Goal: Check status: Check status

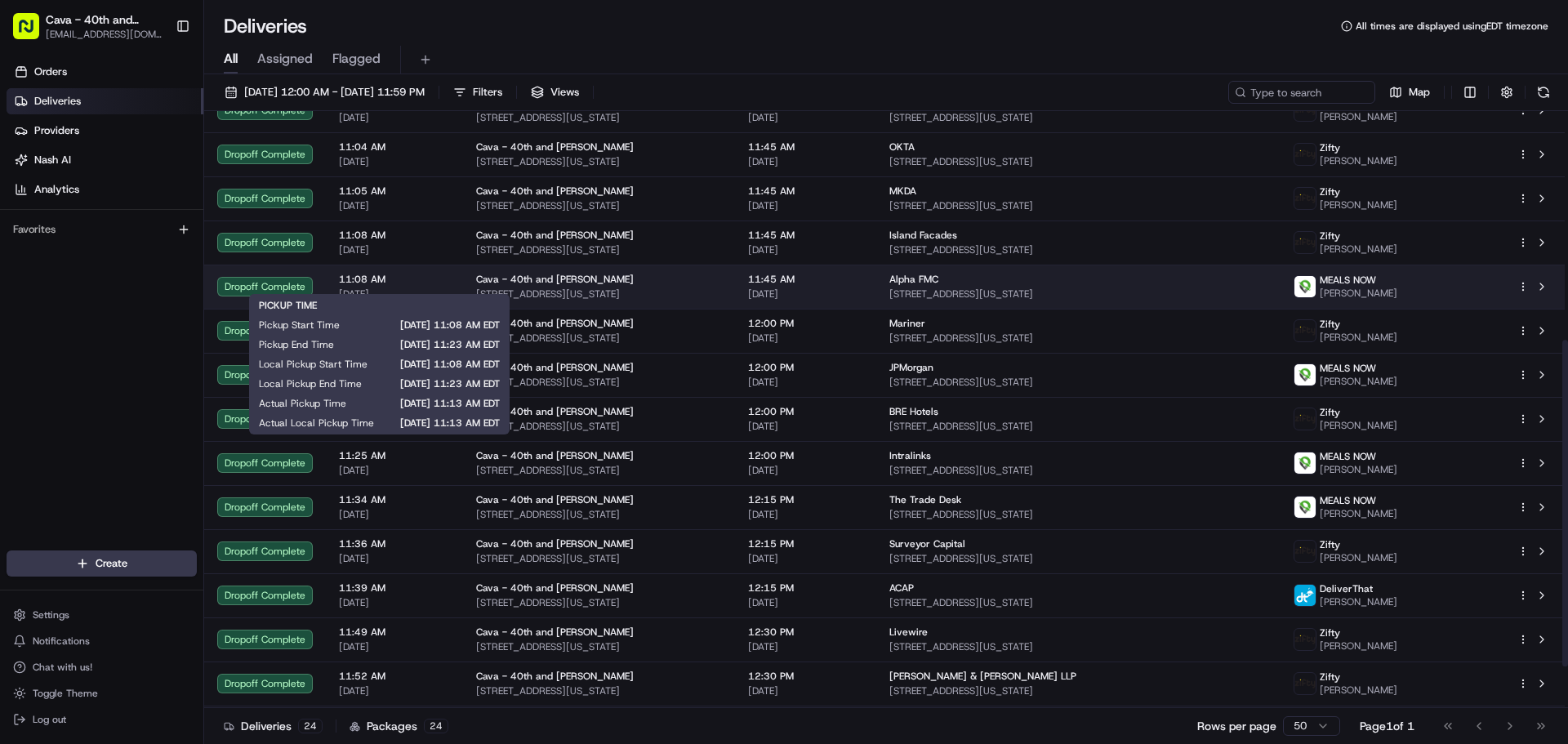
scroll to position [494, 0]
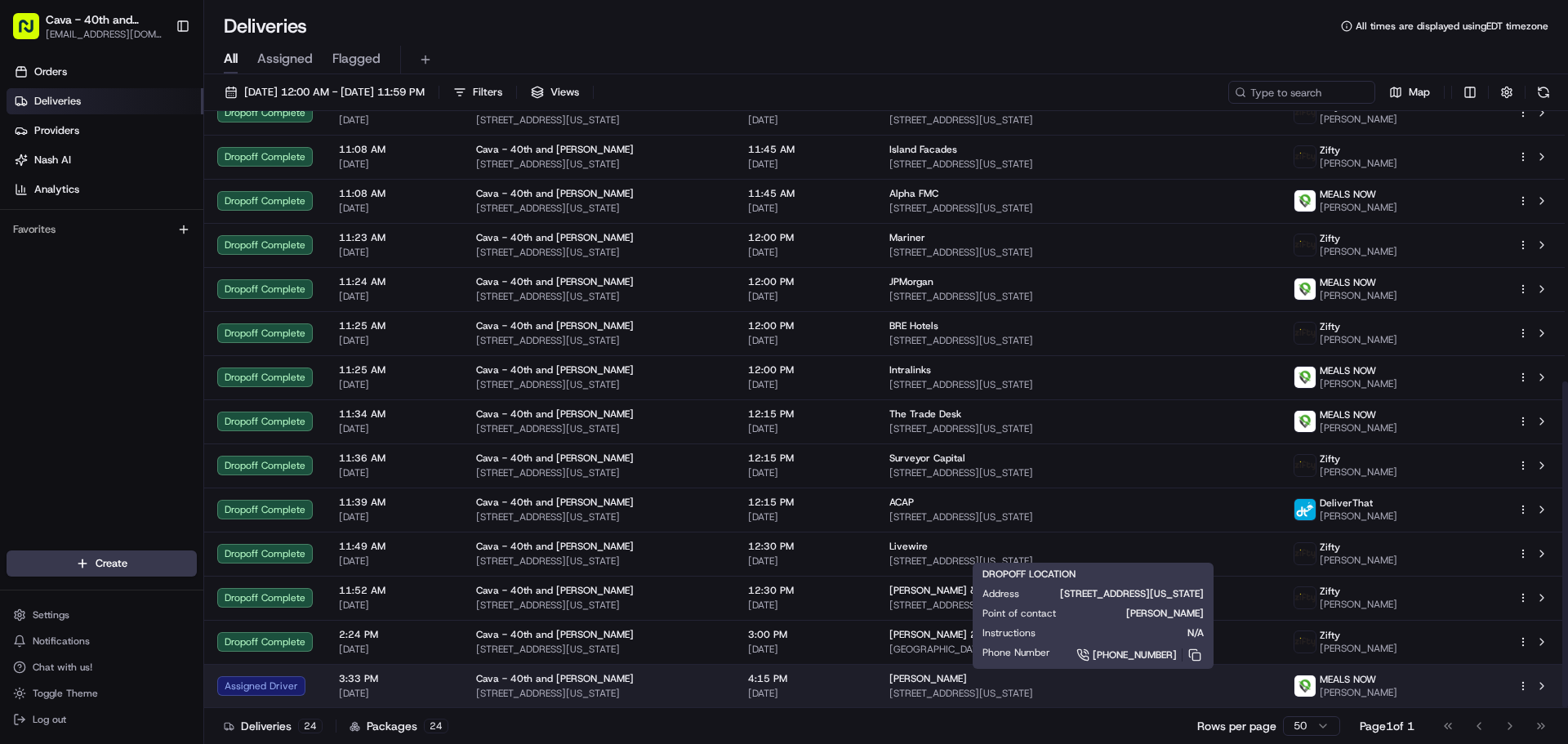
click at [1102, 690] on span "[STREET_ADDRESS][US_STATE]" at bounding box center [1079, 693] width 379 height 13
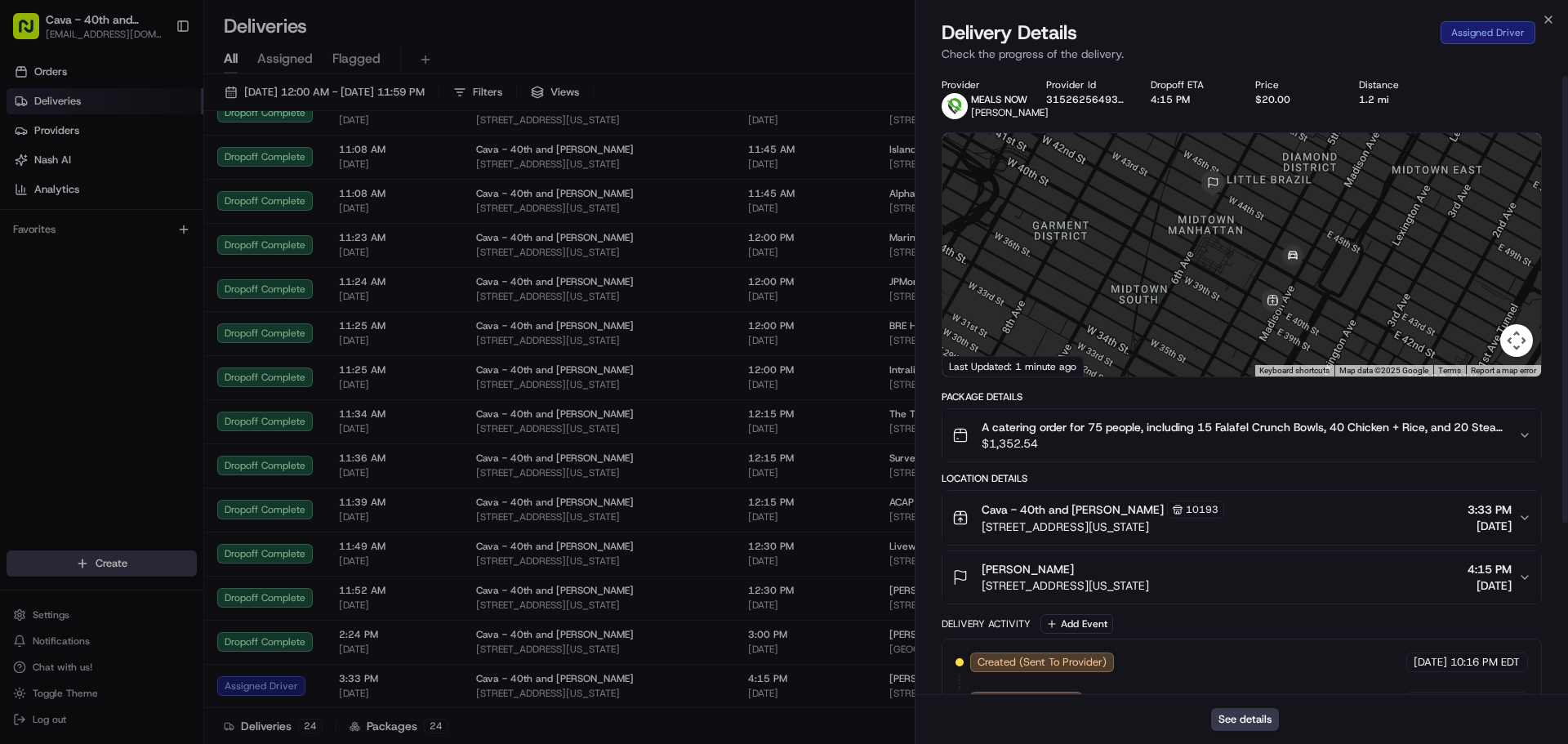
scroll to position [0, 0]
click at [1550, 16] on icon "button" at bounding box center [1548, 19] width 13 height 13
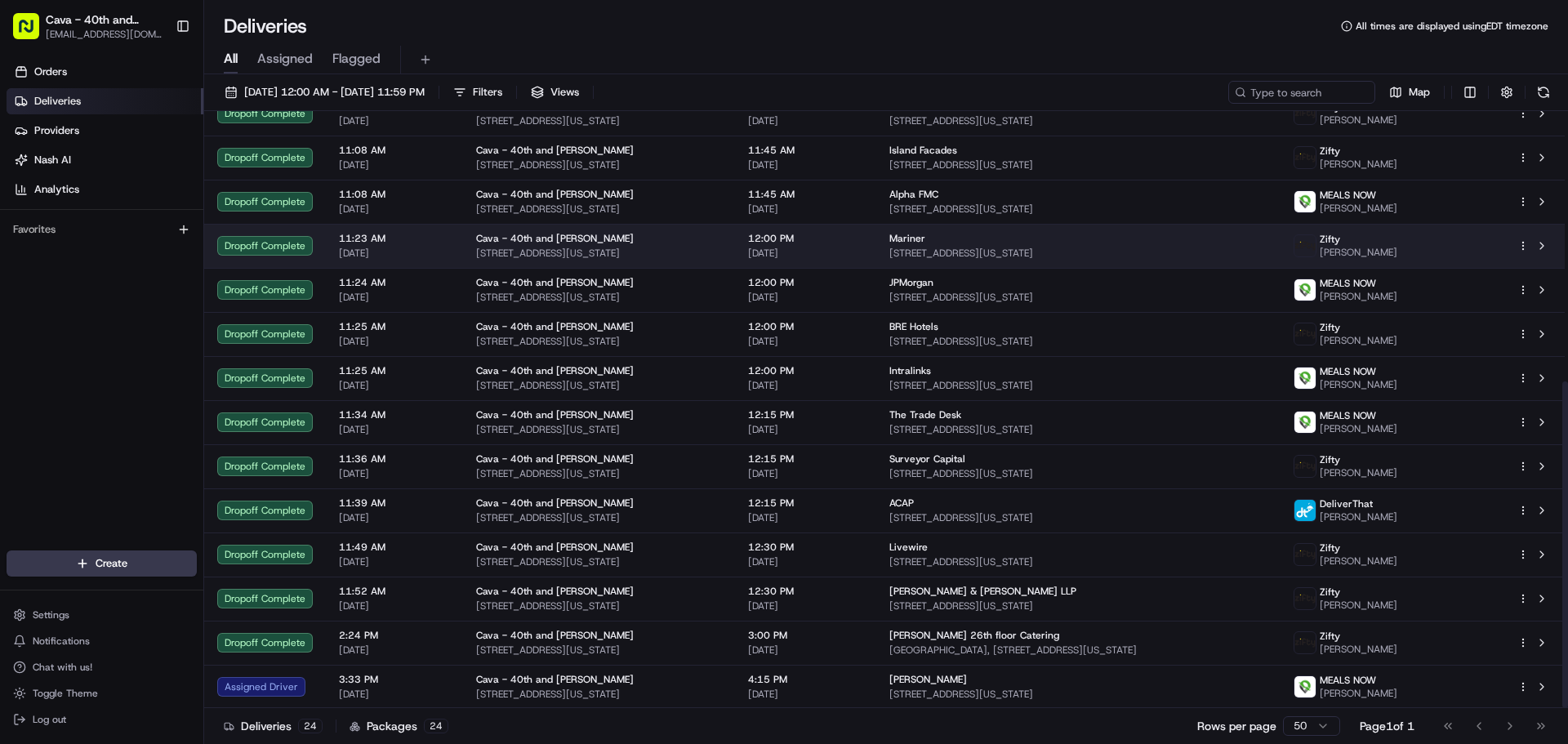
scroll to position [494, 0]
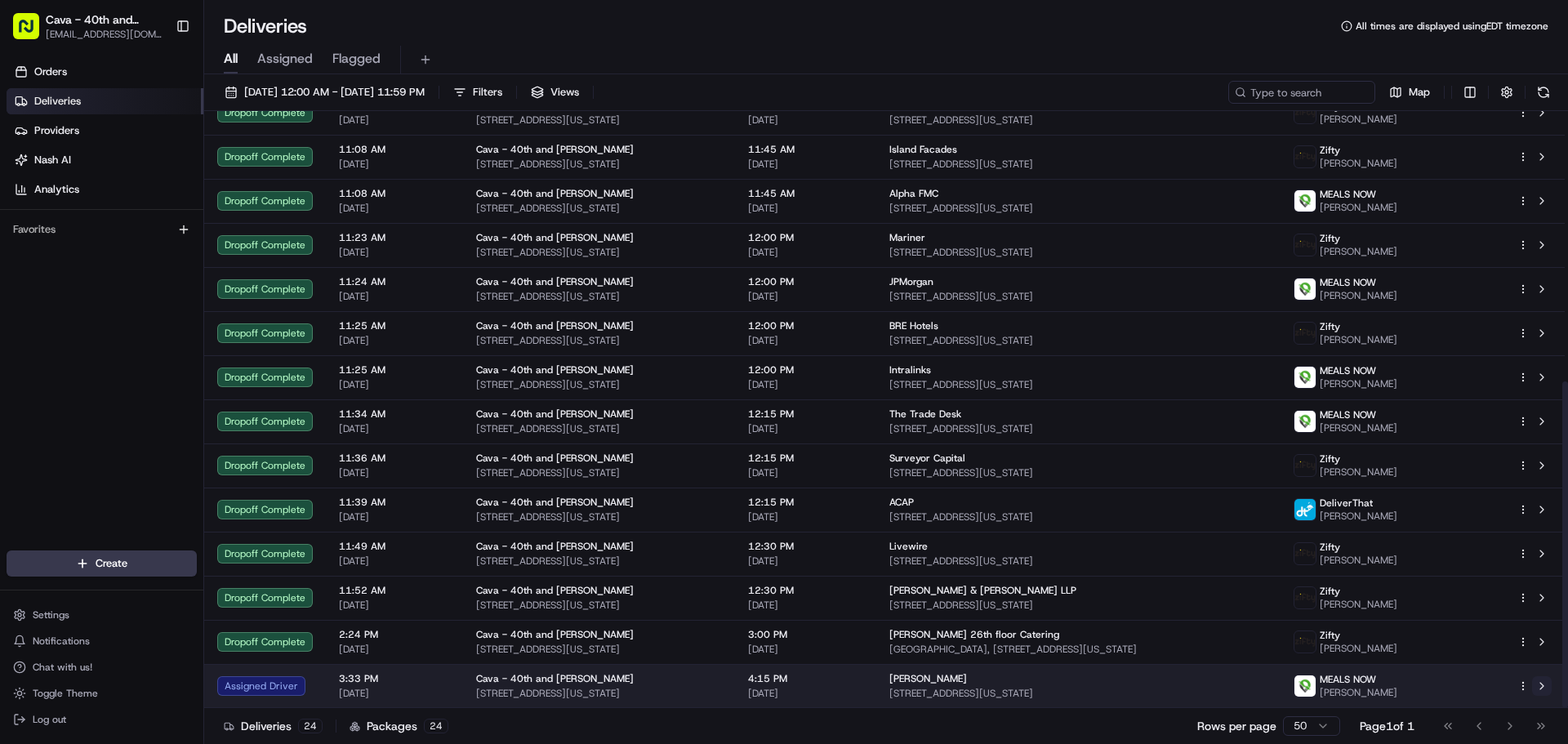
click at [1542, 684] on button at bounding box center [1542, 687] width 20 height 20
click at [1443, 689] on div "MEALS NOW Doston Ibragimov" at bounding box center [1392, 686] width 198 height 26
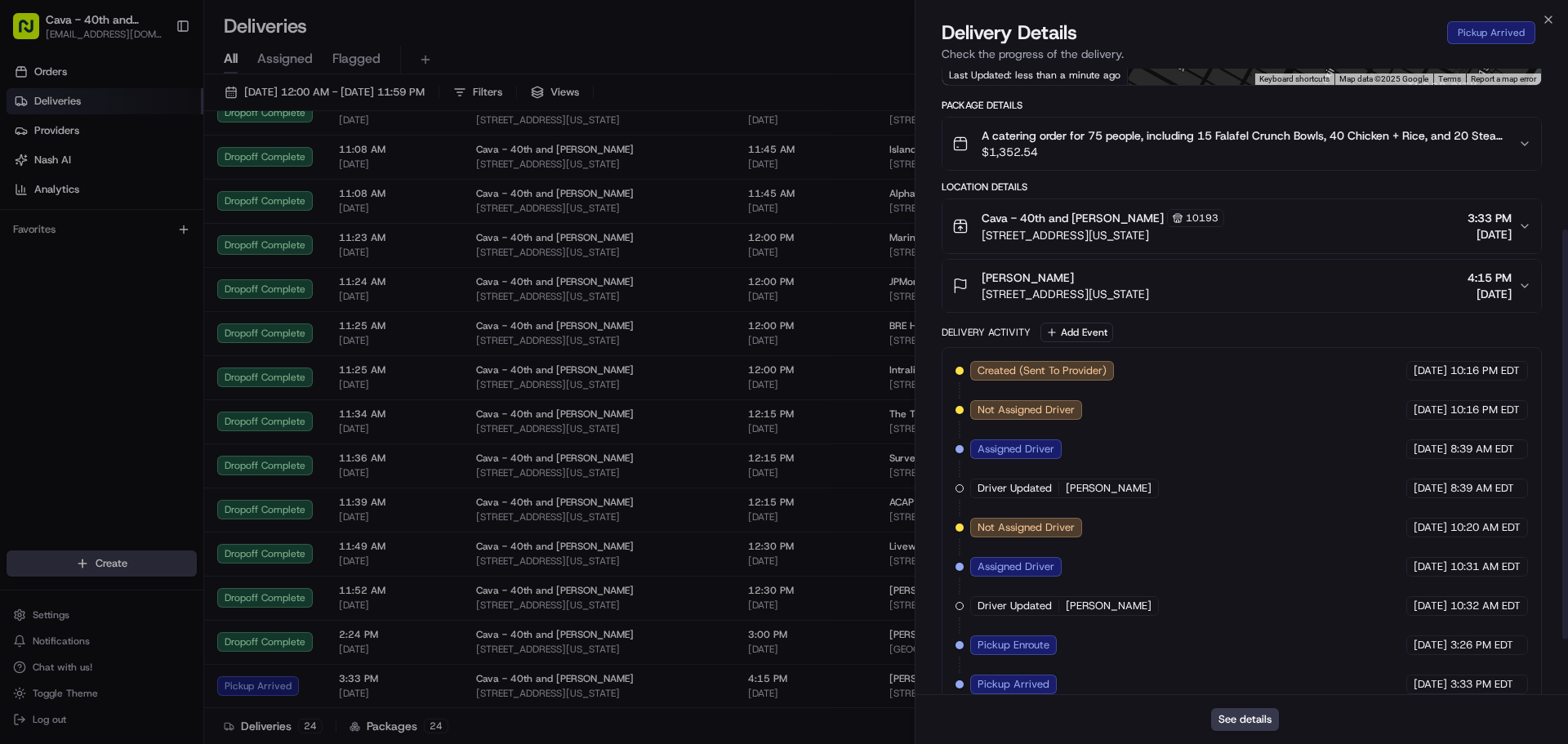
scroll to position [328, 0]
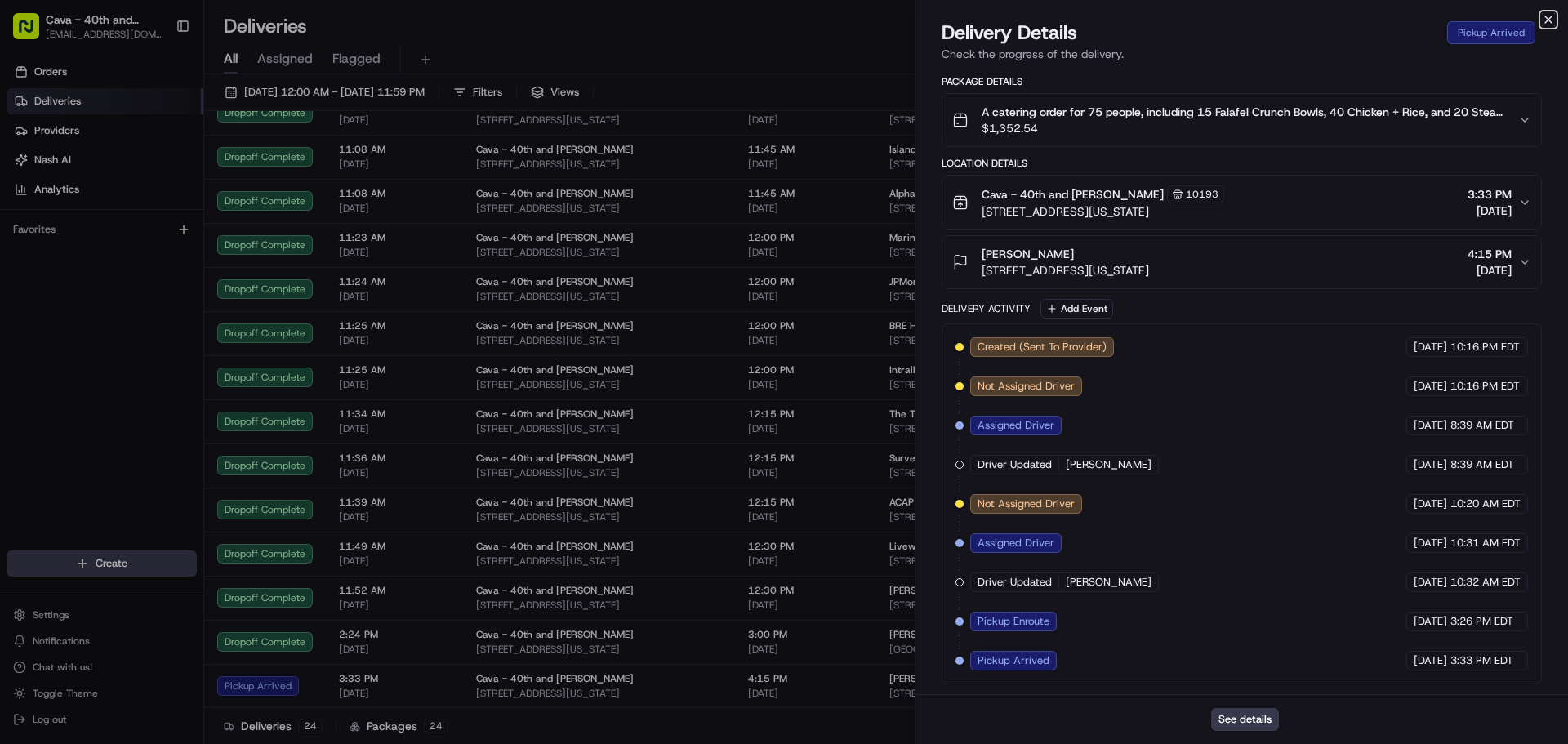
click at [1551, 22] on icon "button" at bounding box center [1548, 19] width 6 height 6
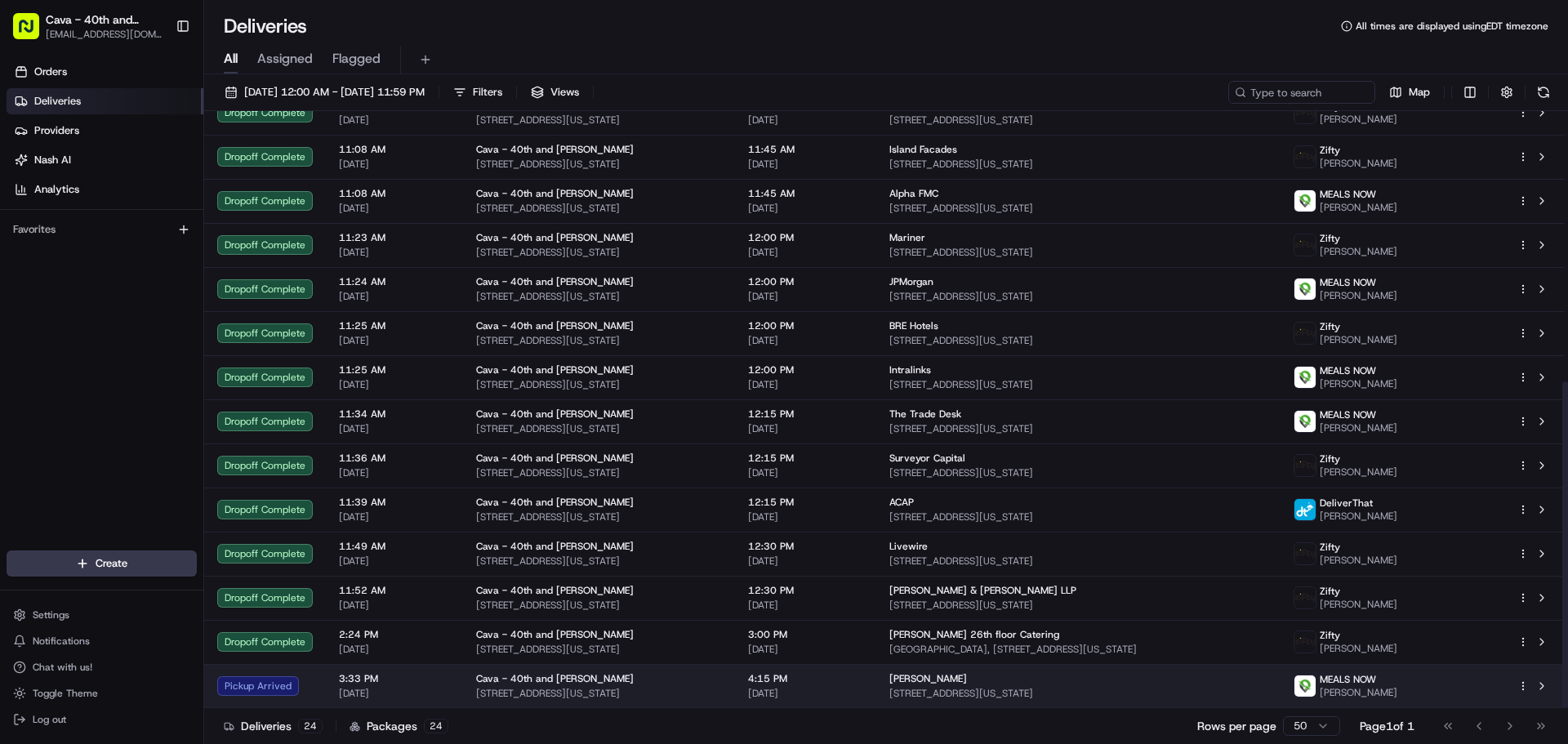
click at [1436, 681] on div "MEALS NOW Doston Ibragimov" at bounding box center [1392, 686] width 198 height 26
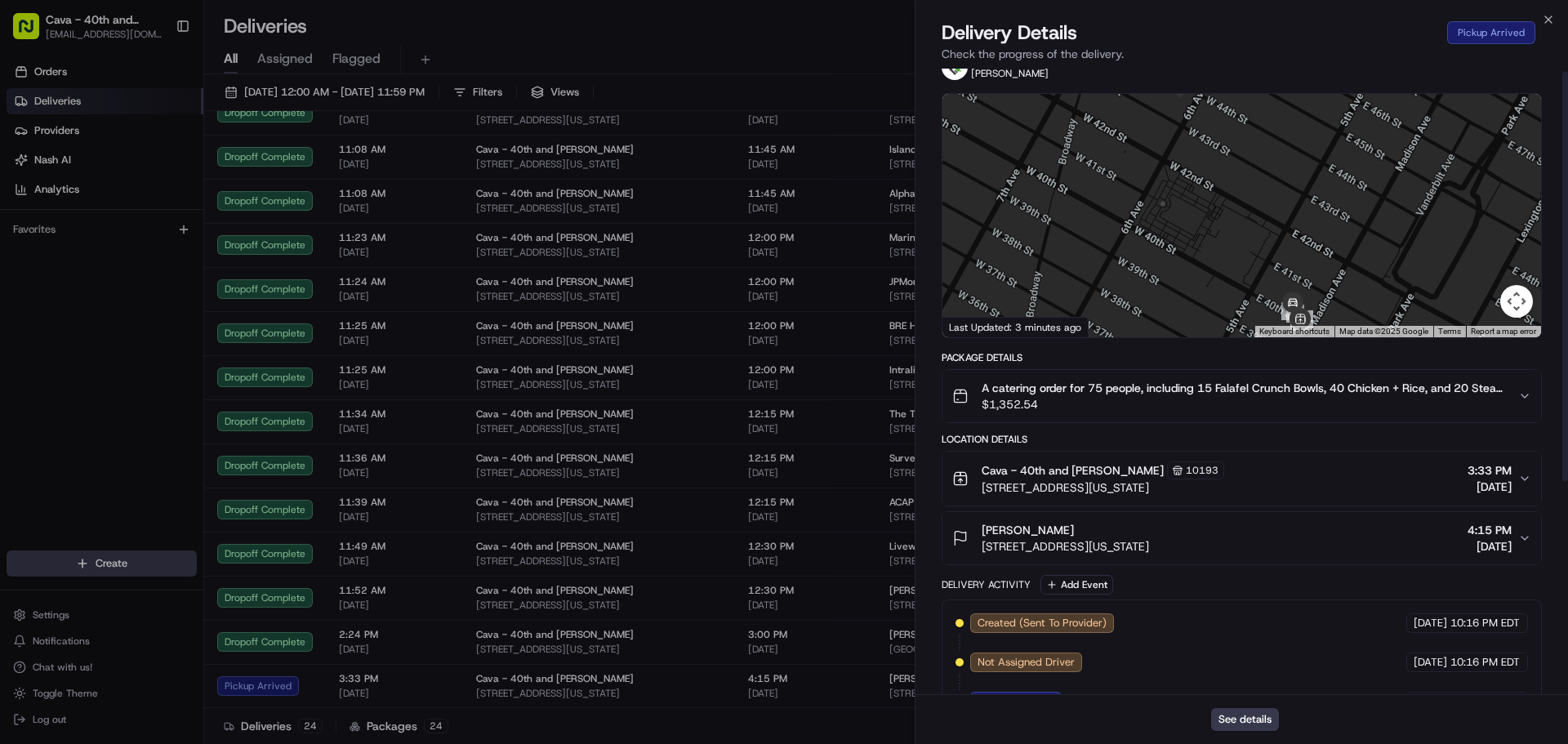
scroll to position [0, 0]
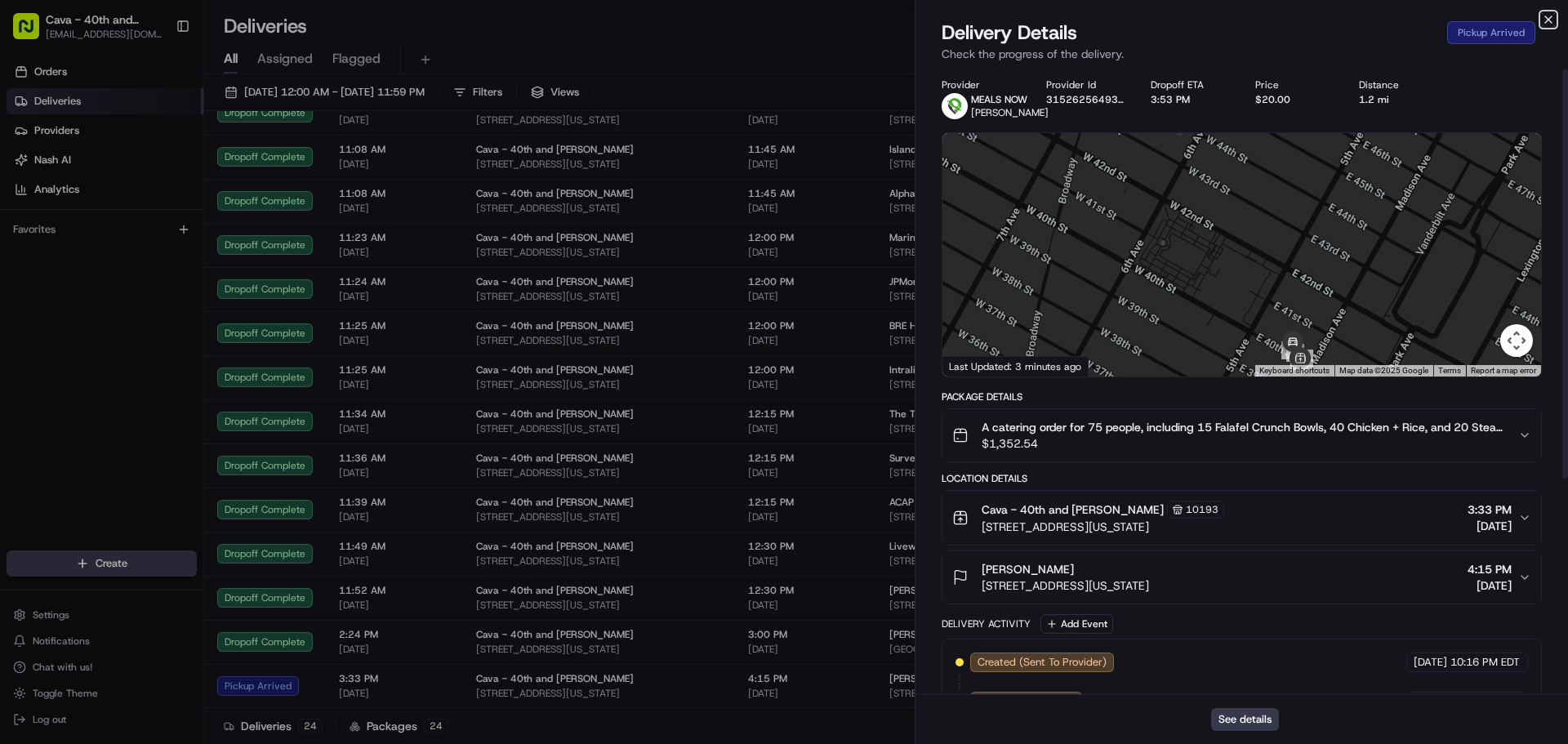
click at [1548, 18] on icon "button" at bounding box center [1548, 19] width 13 height 13
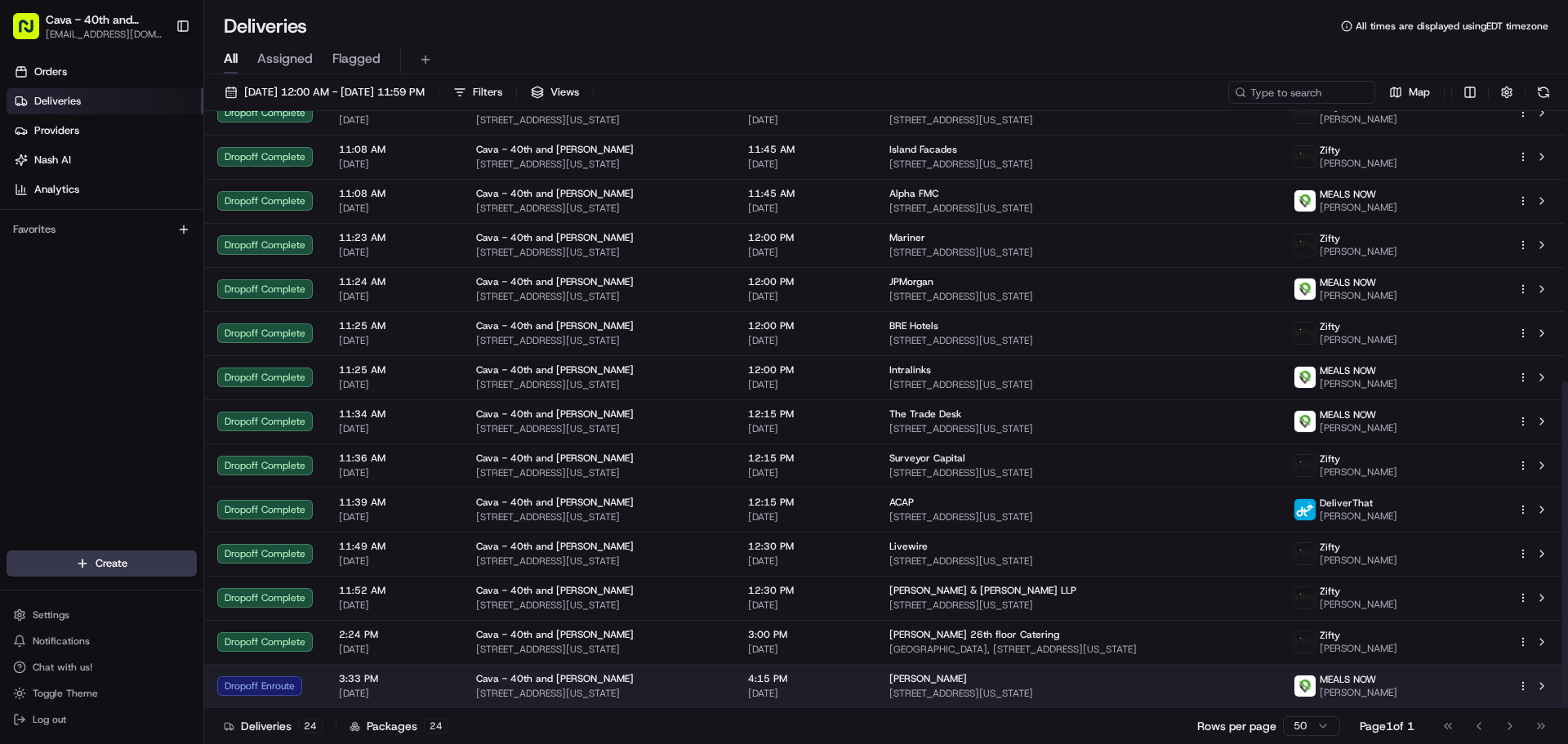
click at [1077, 691] on span "[STREET_ADDRESS][US_STATE]" at bounding box center [1079, 693] width 379 height 13
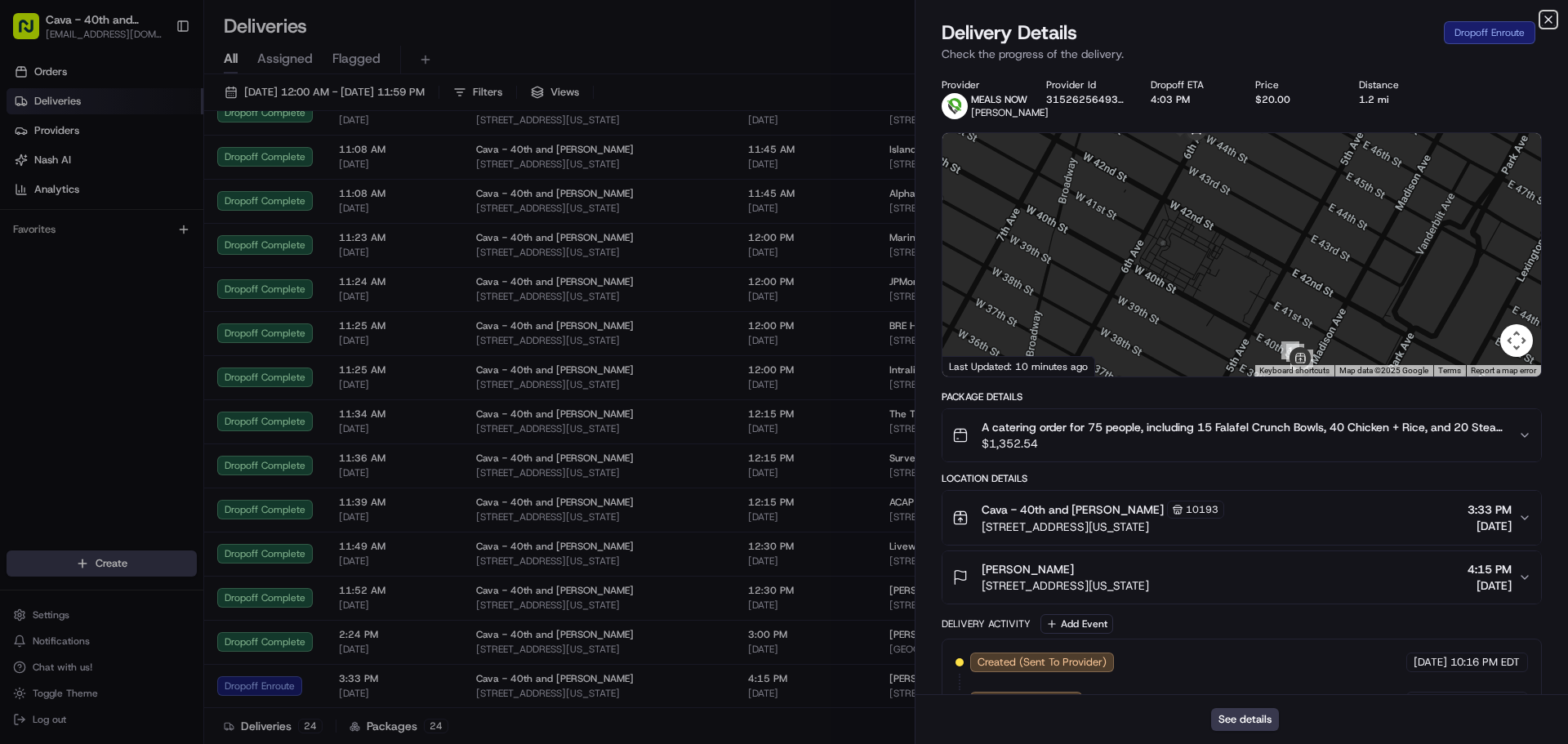
click at [1549, 16] on icon "button" at bounding box center [1548, 19] width 13 height 13
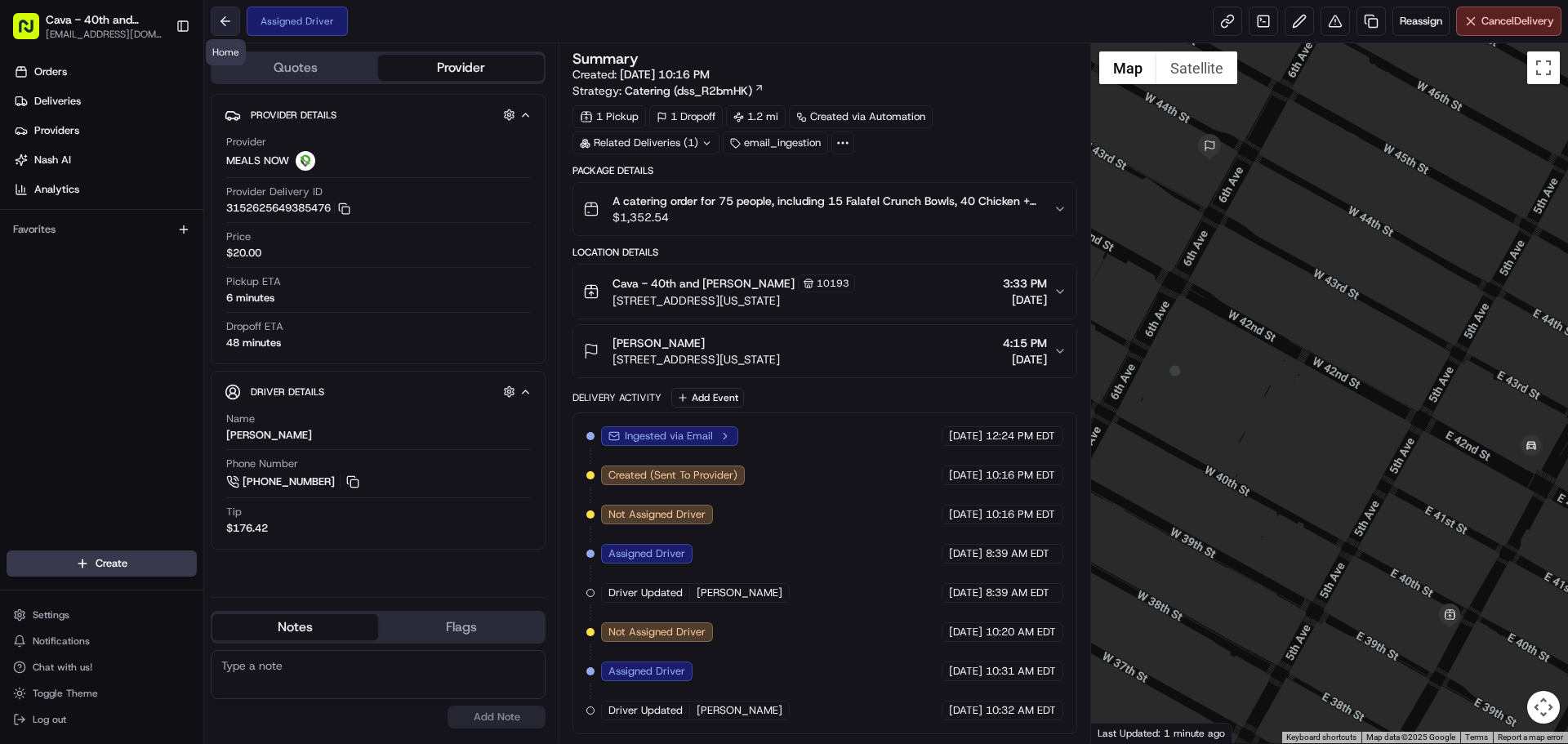
click at [232, 20] on button at bounding box center [225, 21] width 29 height 29
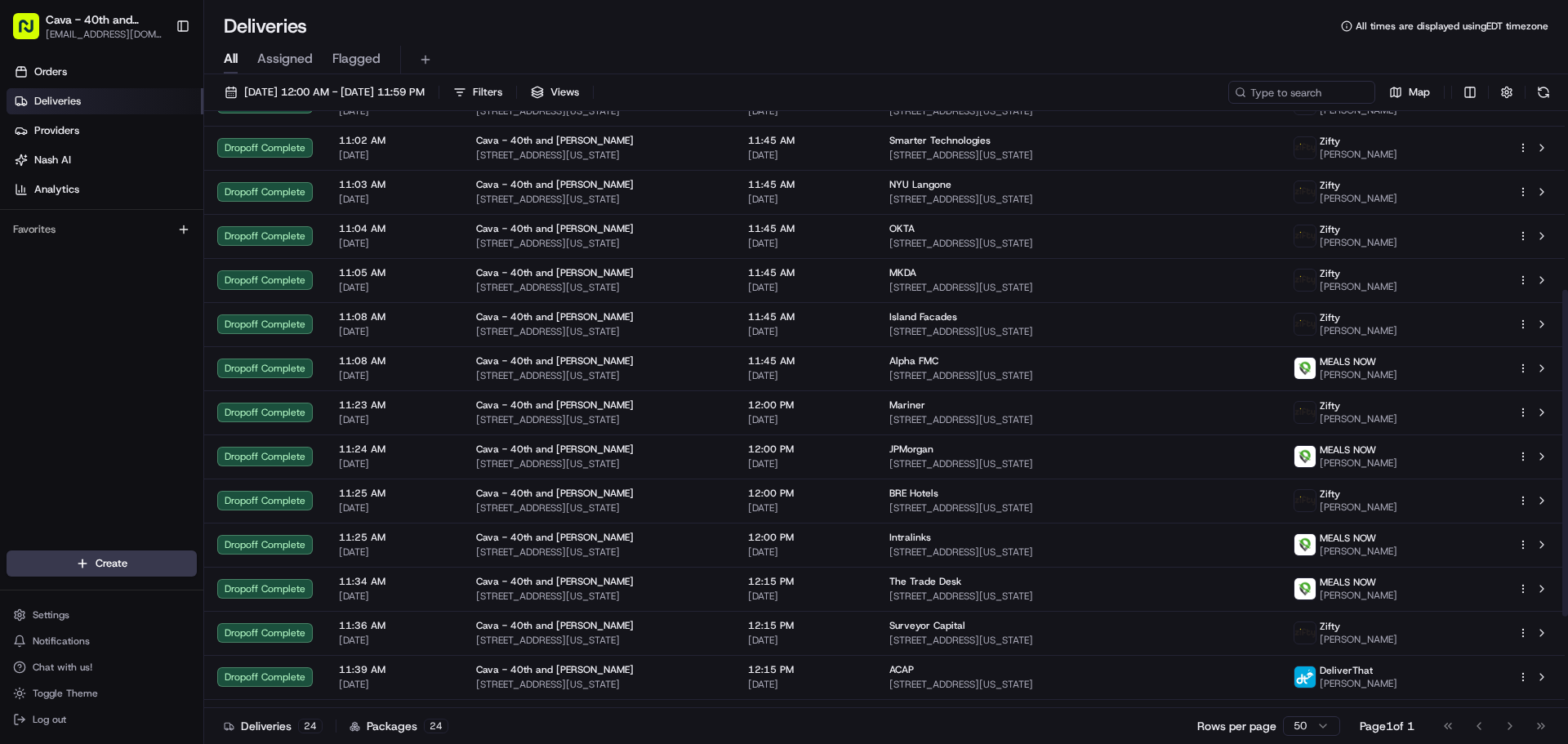
scroll to position [494, 0]
